Goal: Information Seeking & Learning: Find specific page/section

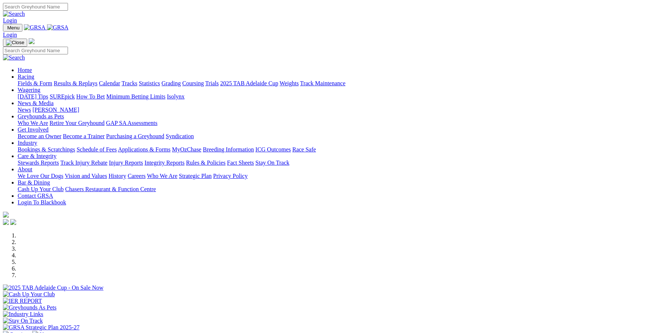
scroll to position [196, 0]
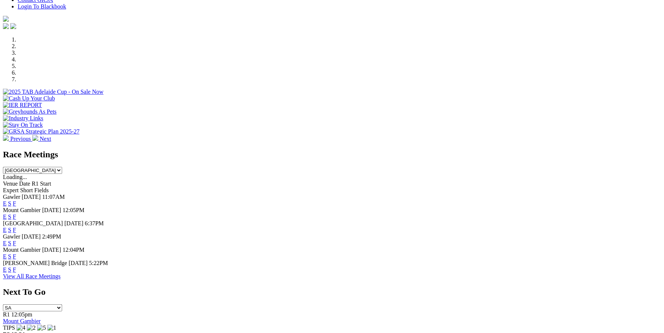
click at [16, 213] on link "F" at bounding box center [14, 216] width 3 height 6
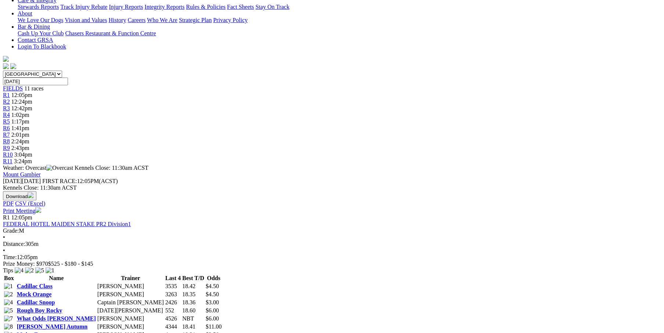
scroll to position [98, 0]
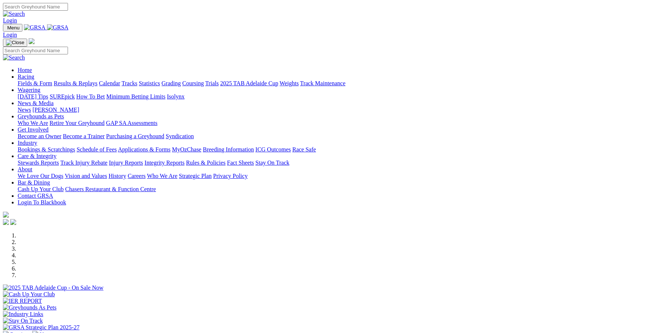
scroll to position [147, 0]
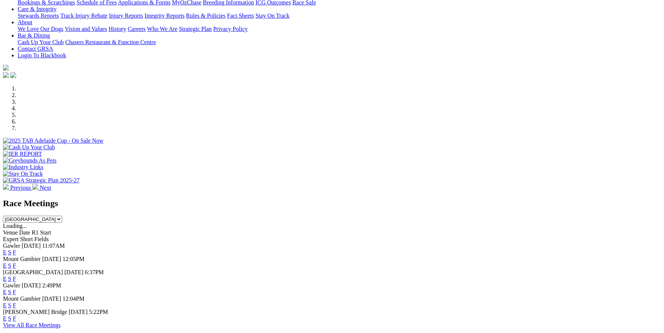
click at [16, 262] on link "F" at bounding box center [14, 265] width 3 height 6
